Goal: Task Accomplishment & Management: Use online tool/utility

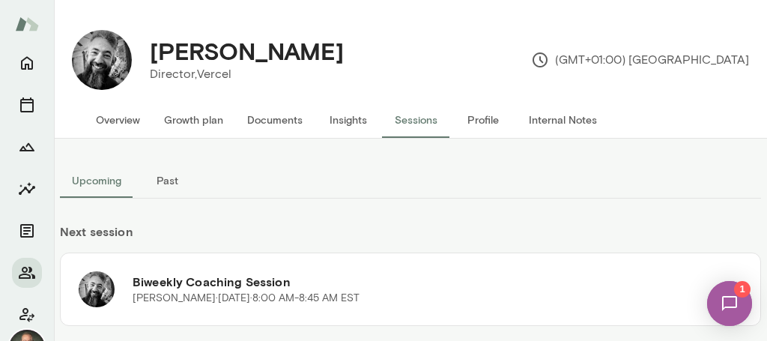
scroll to position [28, 0]
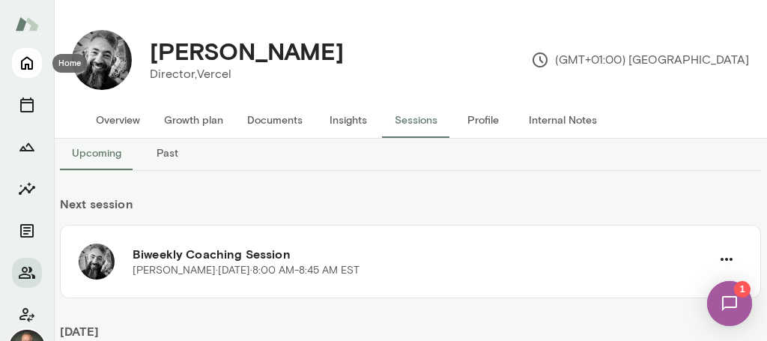
click at [22, 64] on icon "Home" at bounding box center [27, 63] width 12 height 13
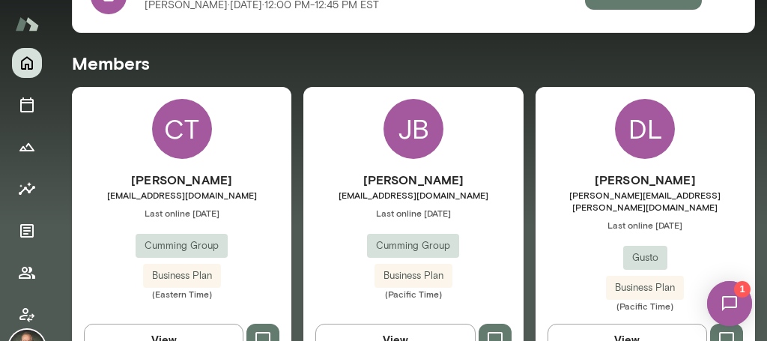
scroll to position [371, 0]
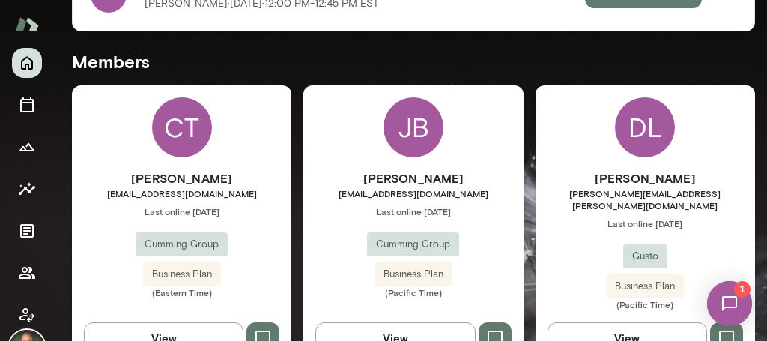
click at [332, 157] on div "[PERSON_NAME] [EMAIL_ADDRESS][DOMAIN_NAME] Last online [DATE] Cumming Group Bus…" at bounding box center [412, 225] width 219 height 280
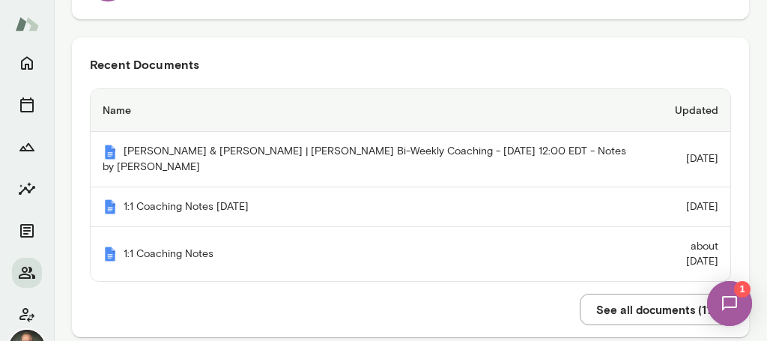
scroll to position [322, 0]
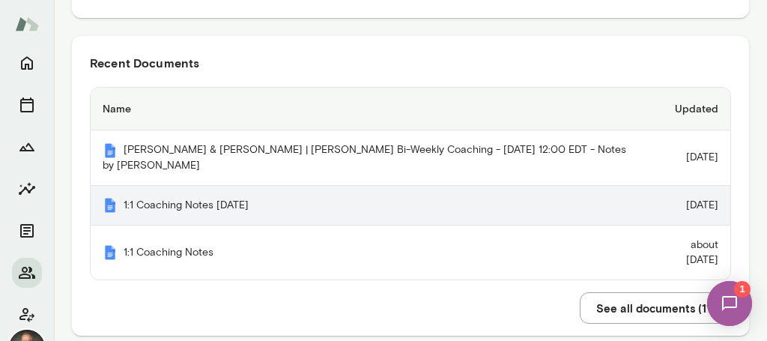
click at [234, 202] on th "1:1 Coaching Notes August 21, 2025" at bounding box center [369, 206] width 556 height 40
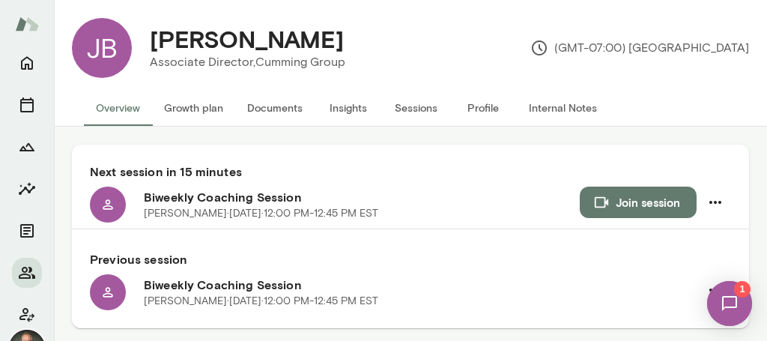
scroll to position [0, 0]
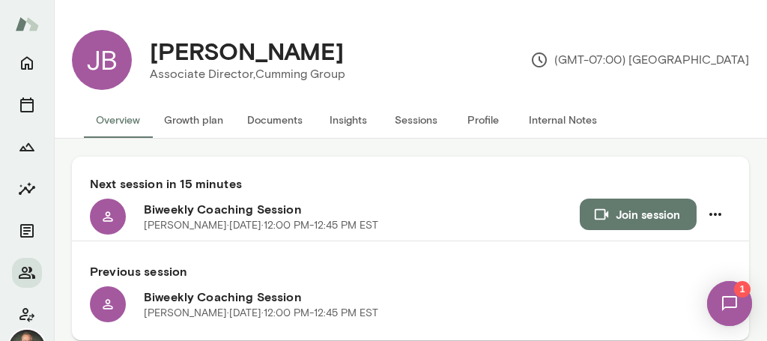
click at [255, 115] on button "Documents" at bounding box center [274, 120] width 79 height 36
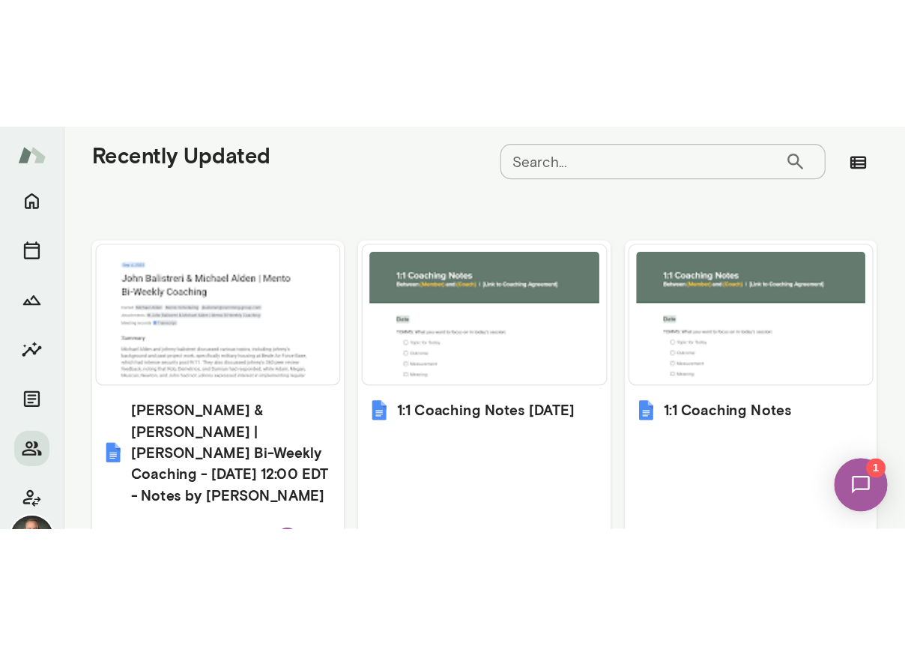
scroll to position [658, 0]
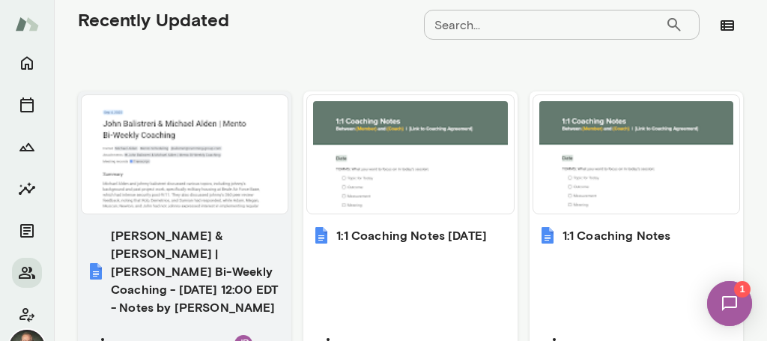
click at [236, 243] on h6 "John Balistreri & Michael Alden | Mento Bi-Weekly Coaching - 2025/09/04 12:00 E…" at bounding box center [197, 271] width 172 height 90
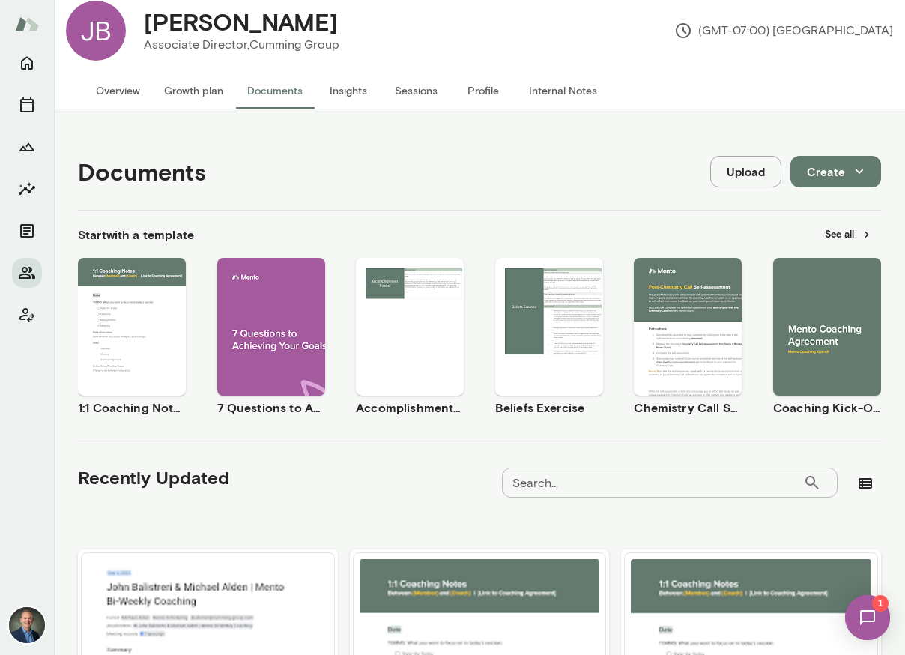
scroll to position [0, 0]
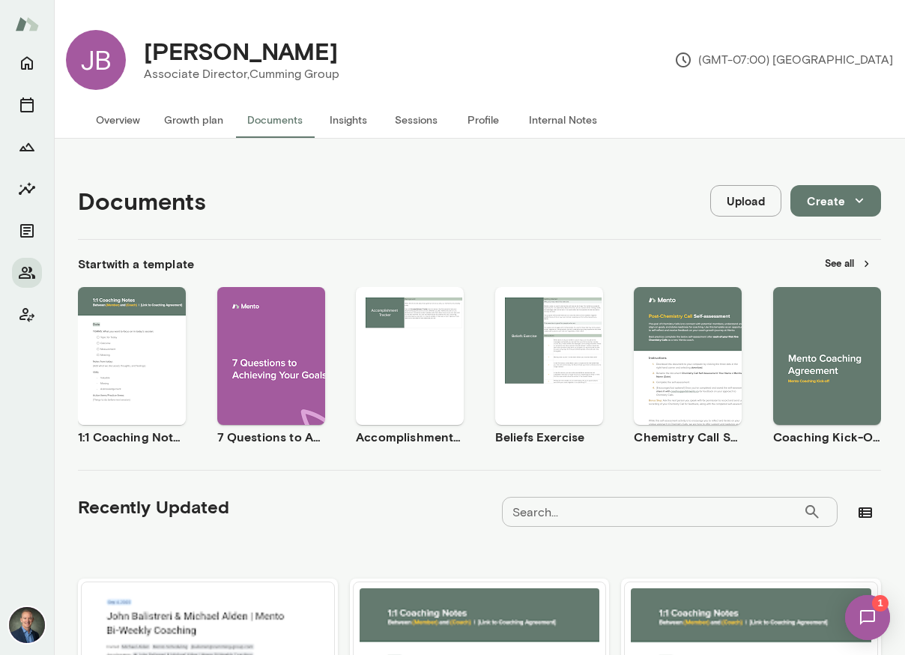
click at [112, 340] on button "Use template" at bounding box center [132, 342] width 96 height 19
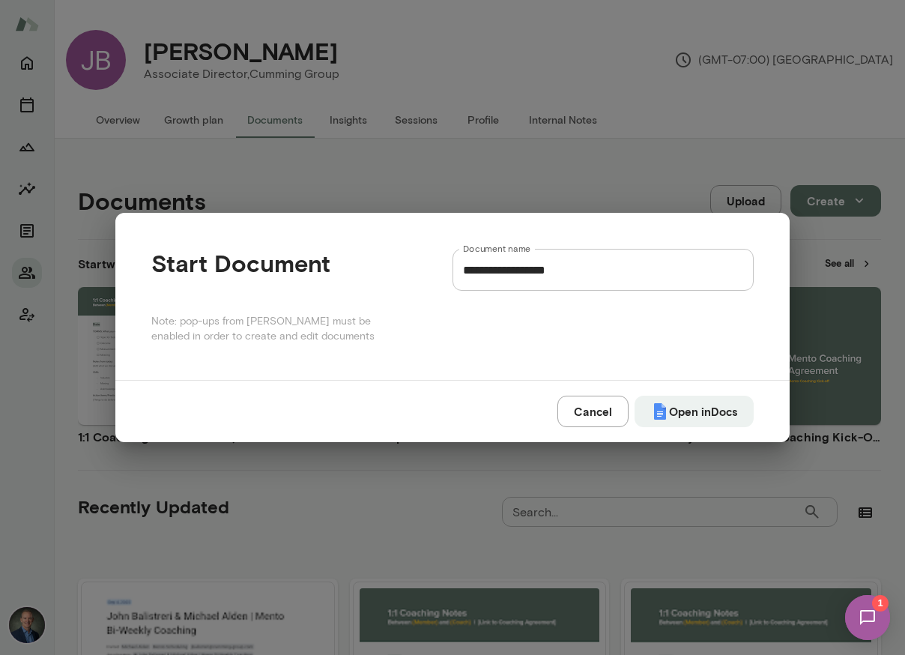
click at [611, 267] on input "**********" at bounding box center [602, 270] width 301 height 42
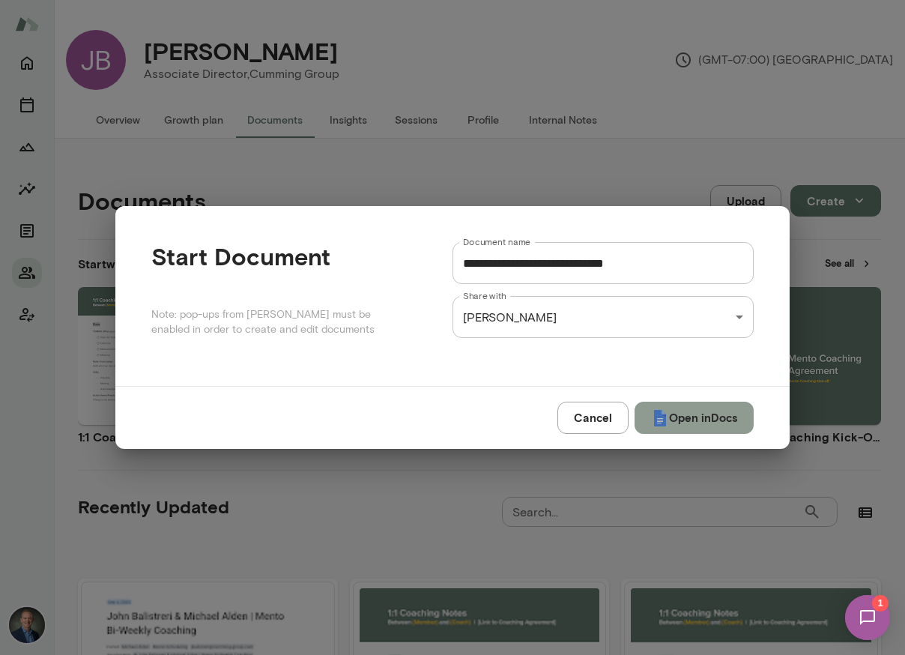
click at [723, 340] on button "Open in Docs" at bounding box center [693, 417] width 119 height 31
type input "**********"
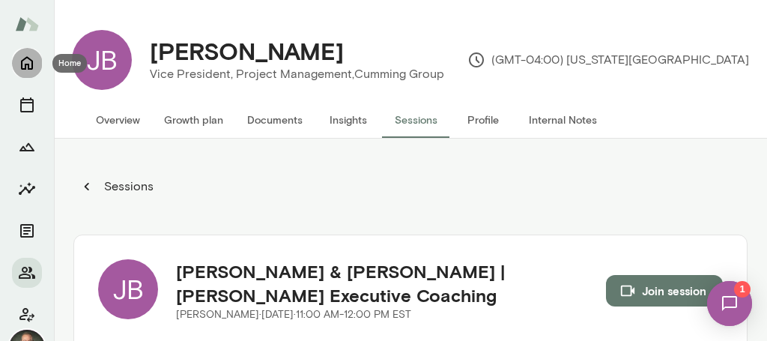
click at [19, 64] on icon "Home" at bounding box center [27, 63] width 18 height 18
